Goal: Task Accomplishment & Management: Complete application form

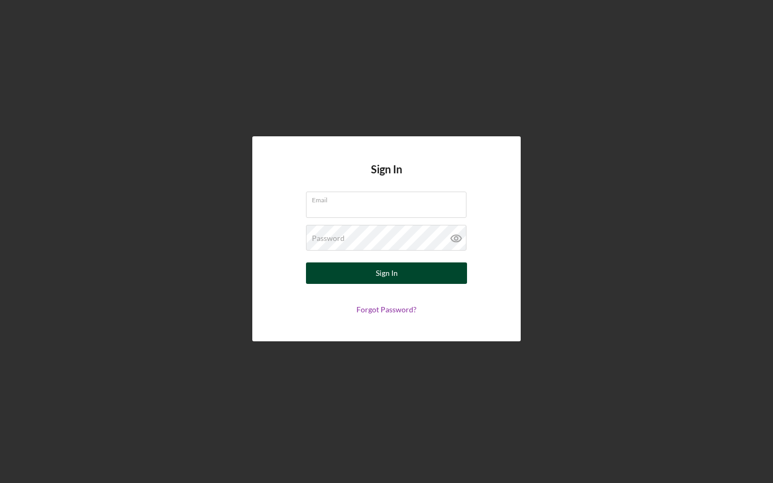
type input "[PERSON_NAME][EMAIL_ADDRESS][DOMAIN_NAME]"
click at [388, 272] on div "Sign In" at bounding box center [387, 272] width 22 height 21
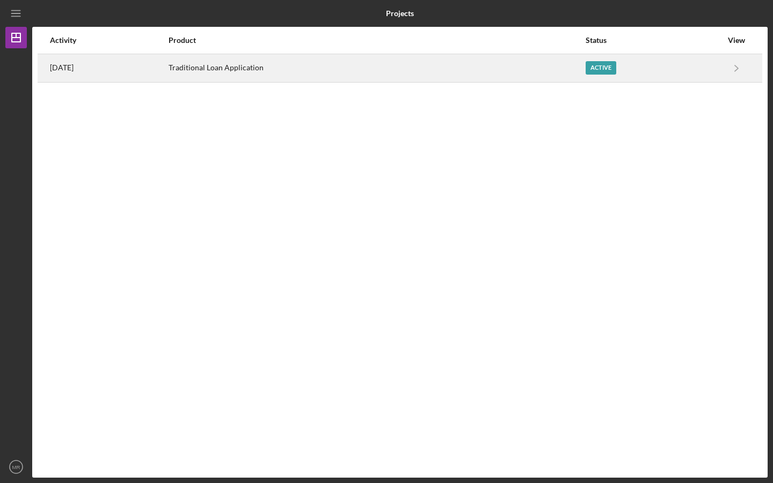
click at [240, 70] on div "Traditional Loan Application" at bounding box center [376, 68] width 416 height 27
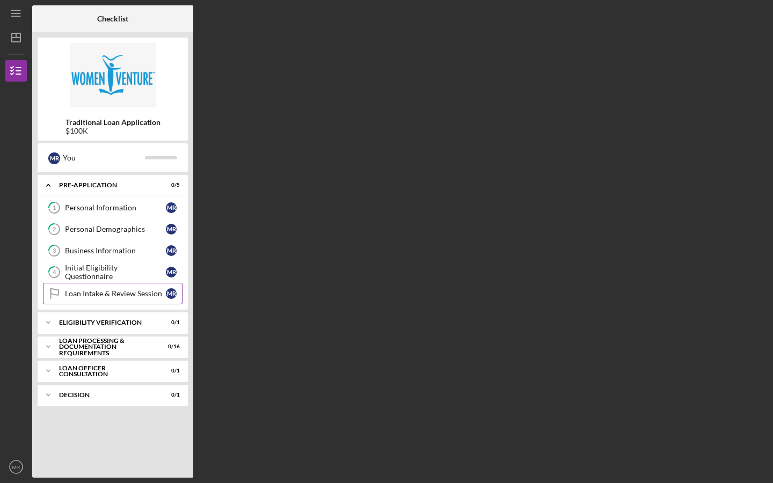
click at [120, 295] on div "Loan Intake & Review Session" at bounding box center [115, 293] width 101 height 9
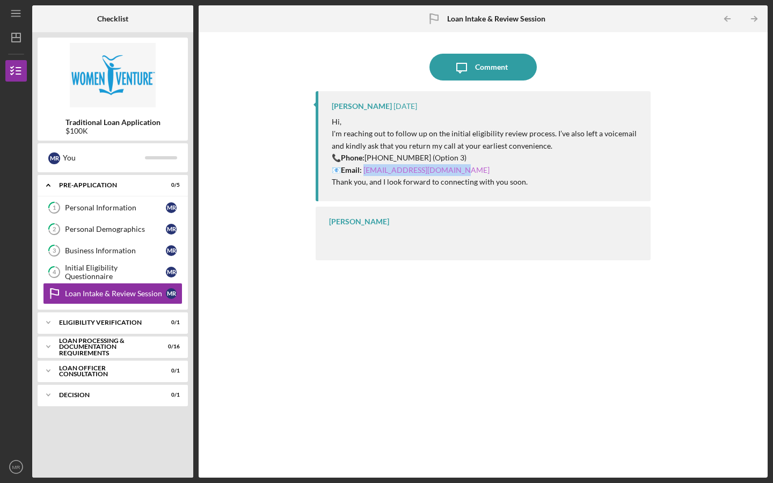
drag, startPoint x: 473, startPoint y: 172, endPoint x: 363, endPoint y: 170, distance: 110.0
click at [363, 170] on p "📞 Phone: [PHONE_NUMBER] (Option 3) 📧 Email: [EMAIL_ADDRESS][DOMAIN_NAME]" at bounding box center [486, 164] width 308 height 24
copy link "[EMAIL_ADDRESS][DOMAIN_NAME]"
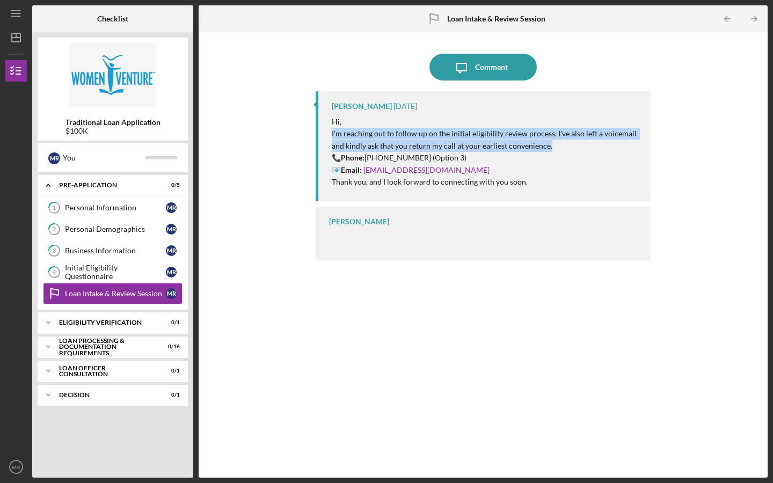
drag, startPoint x: 566, startPoint y: 144, endPoint x: 330, endPoint y: 135, distance: 236.3
click at [330, 135] on div "[PERSON_NAME] [DATE] Hi, I'm reaching out to follow up on the initial eligibili…" at bounding box center [483, 146] width 335 height 110
copy p "I'm reaching out to follow up on the initial eligibility review process. I’ve a…"
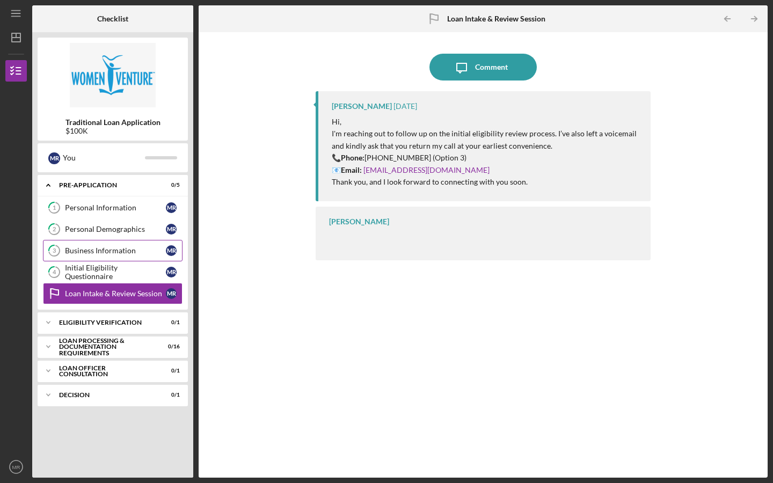
click at [130, 247] on div "Business Information" at bounding box center [115, 250] width 101 height 9
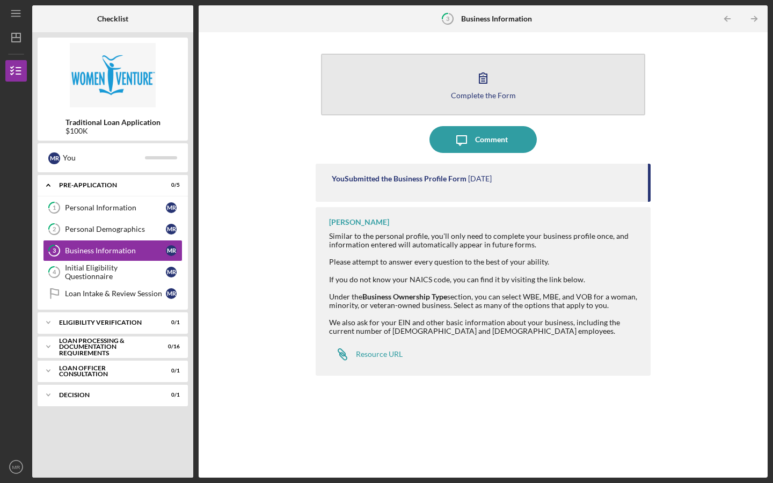
click at [445, 89] on button "Complete the Form Form" at bounding box center [483, 85] width 324 height 62
